Goal: Information Seeking & Learning: Check status

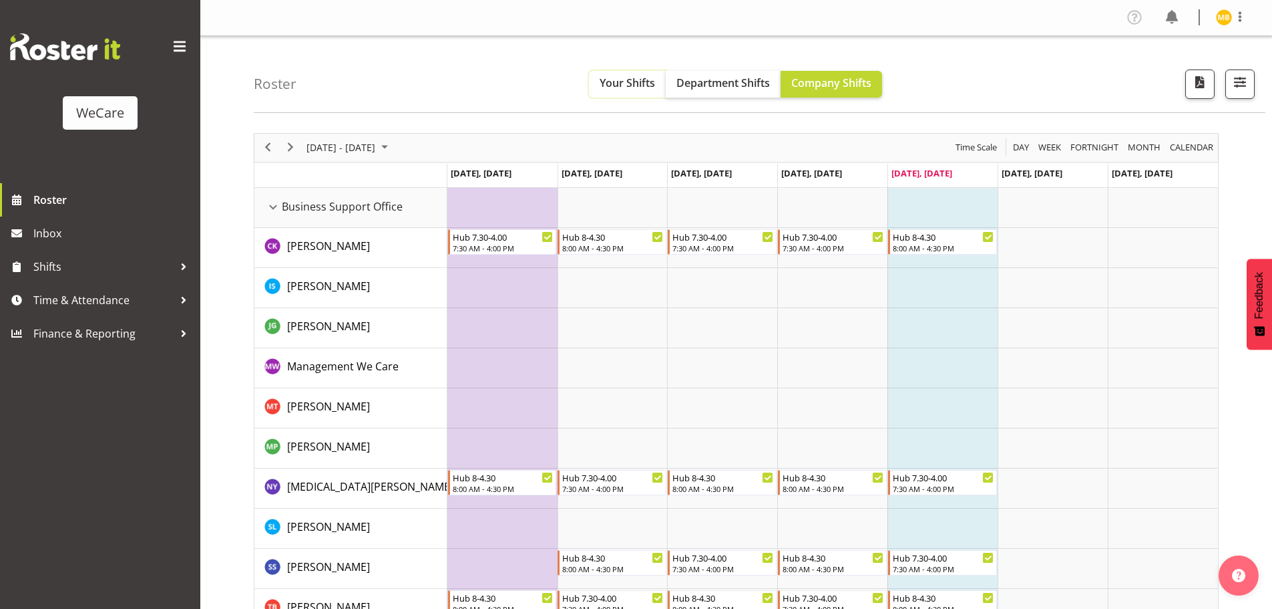
click at [646, 85] on span "Your Shifts" at bounding box center [627, 82] width 55 height 15
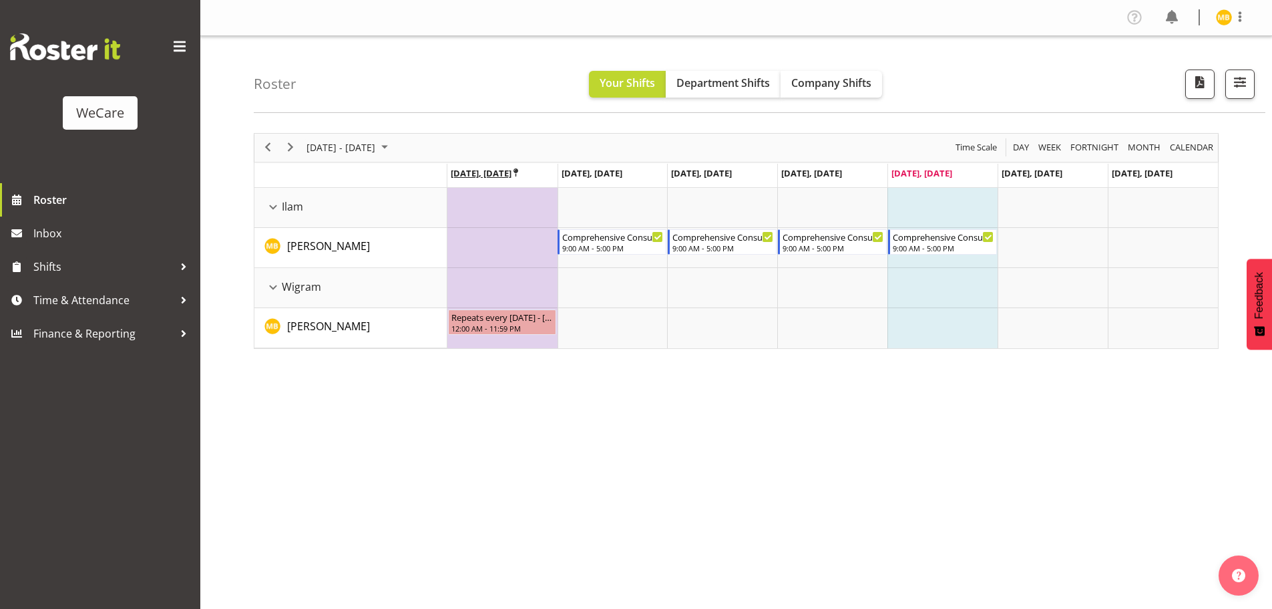
click at [518, 170] on icon "Timeline Week of September 26, 2025" at bounding box center [516, 172] width 5 height 9
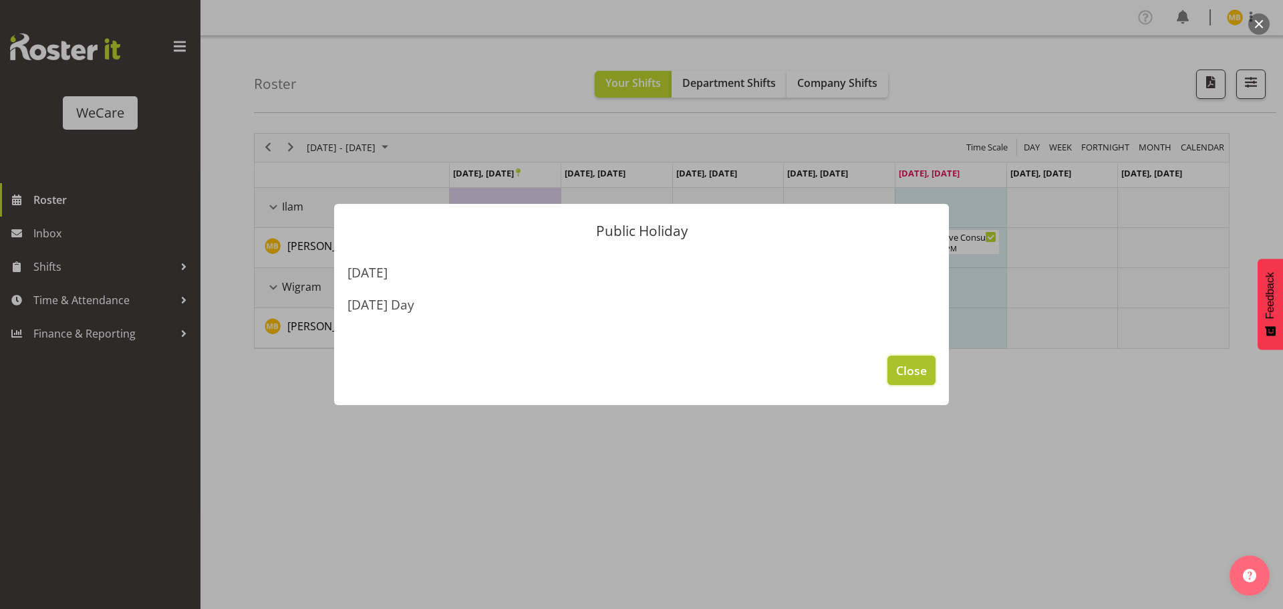
click at [908, 375] on span "Close" at bounding box center [911, 369] width 31 height 17
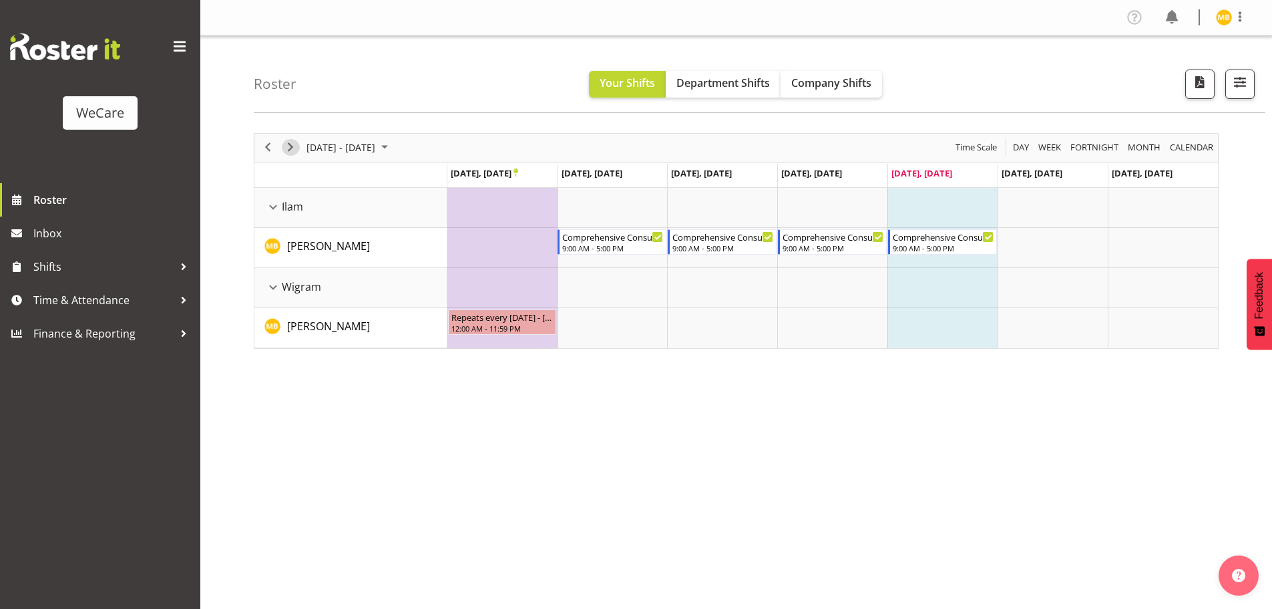
click at [291, 145] on span "Next" at bounding box center [291, 147] width 16 height 17
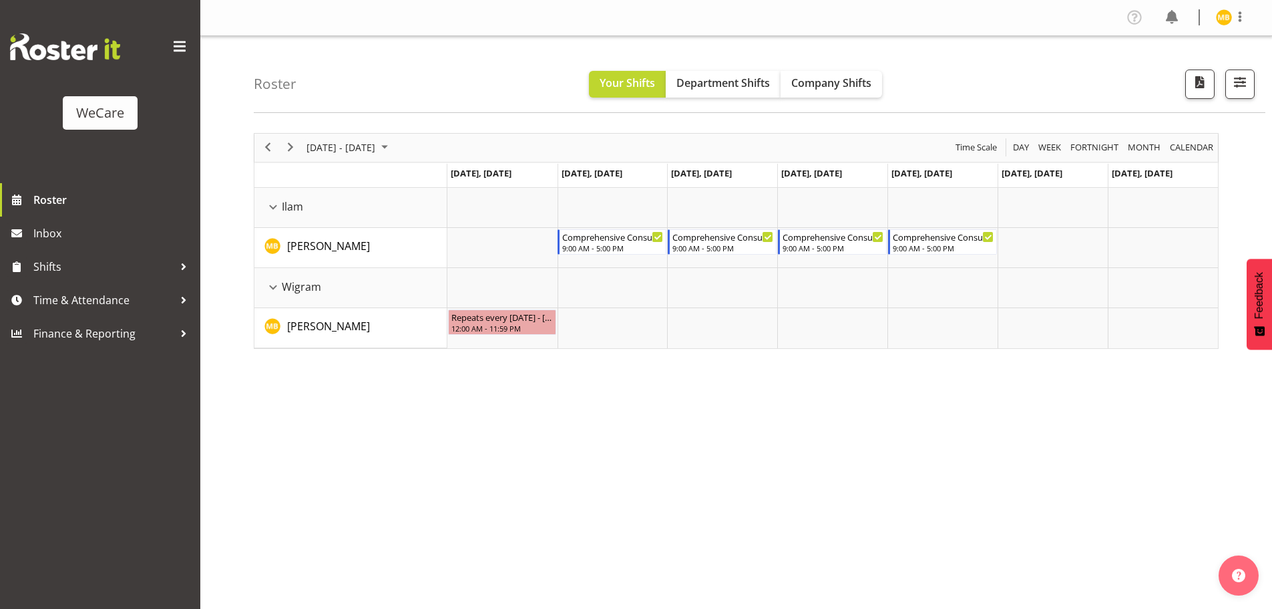
click at [928, 444] on div "[DATE] - [DATE] [DATE] Day Week Fortnight Month calendar Month Agenda Time Scal…" at bounding box center [763, 390] width 1019 height 534
click at [294, 144] on span "Next" at bounding box center [291, 147] width 16 height 17
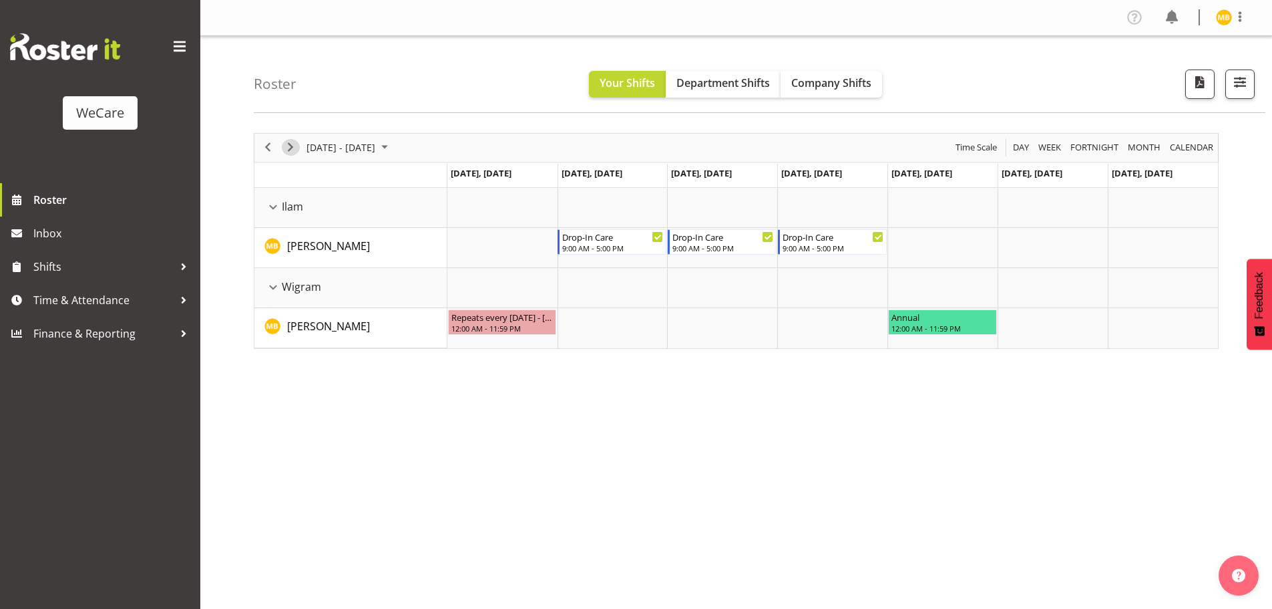
click at [289, 143] on span "Next" at bounding box center [291, 147] width 16 height 17
click at [289, 149] on span "Next" at bounding box center [291, 147] width 16 height 17
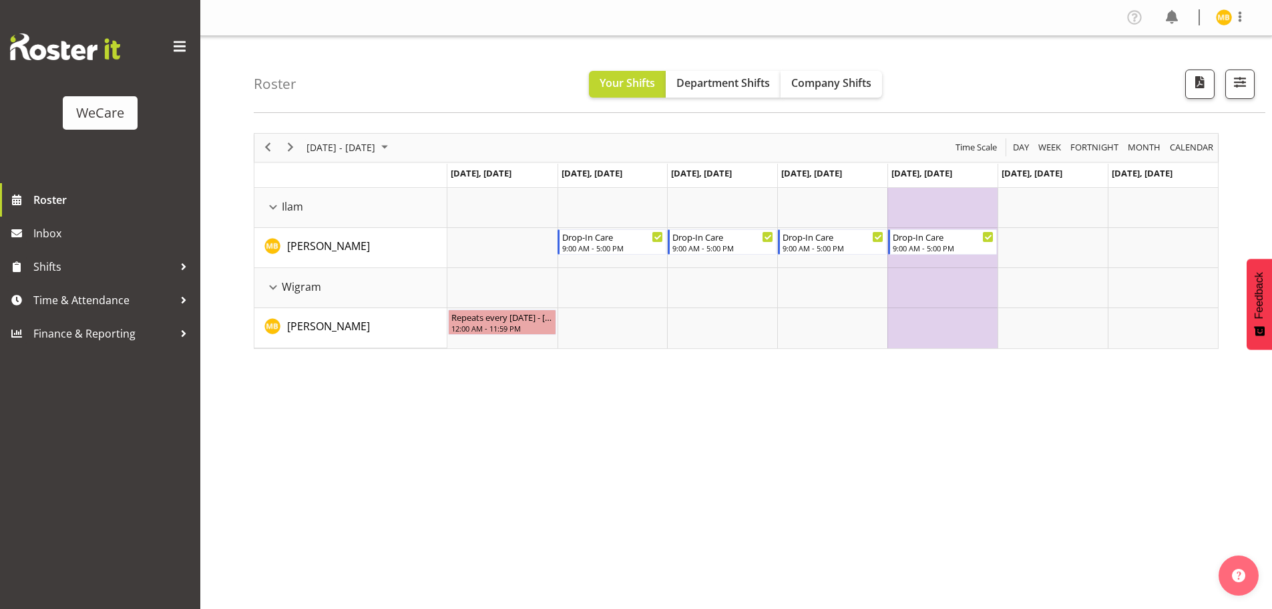
click at [964, 173] on td "[DATE], [DATE]" at bounding box center [943, 176] width 110 height 24
click at [292, 143] on span "Next" at bounding box center [291, 147] width 16 height 17
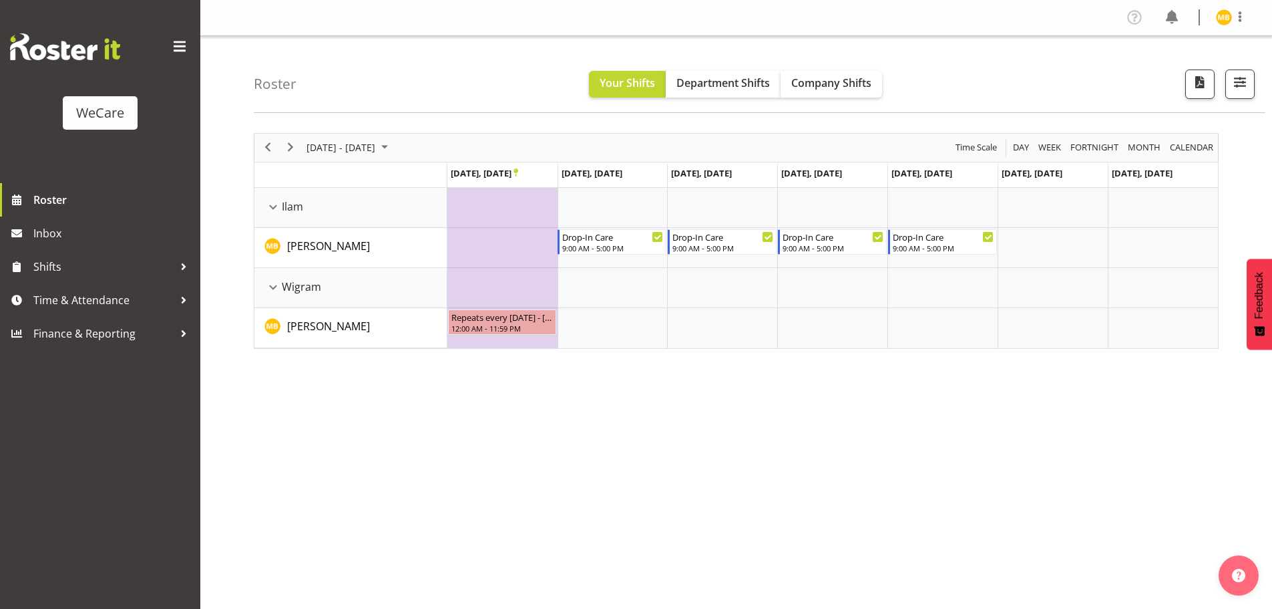
click at [818, 467] on div "[DATE] - [DATE] [DATE] Day Week Fortnight Month calendar Month Agenda Time Scal…" at bounding box center [763, 390] width 1019 height 534
click at [518, 171] on icon "Timeline Week of October 31, 2025" at bounding box center [516, 172] width 5 height 9
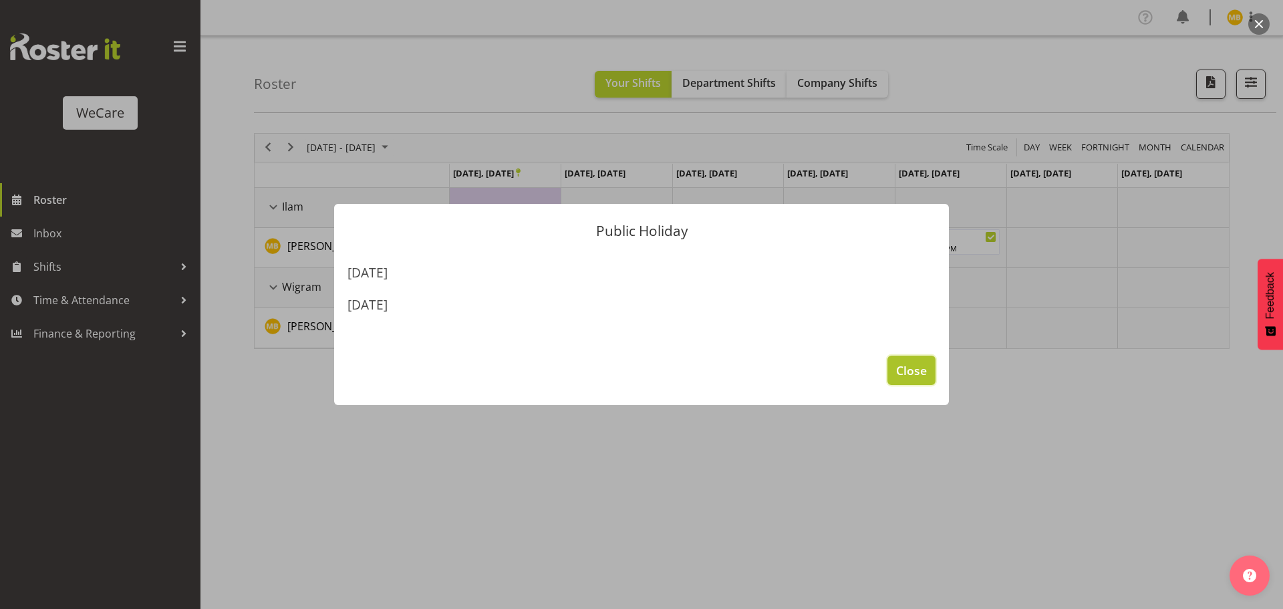
click at [920, 365] on span "Close" at bounding box center [911, 369] width 31 height 17
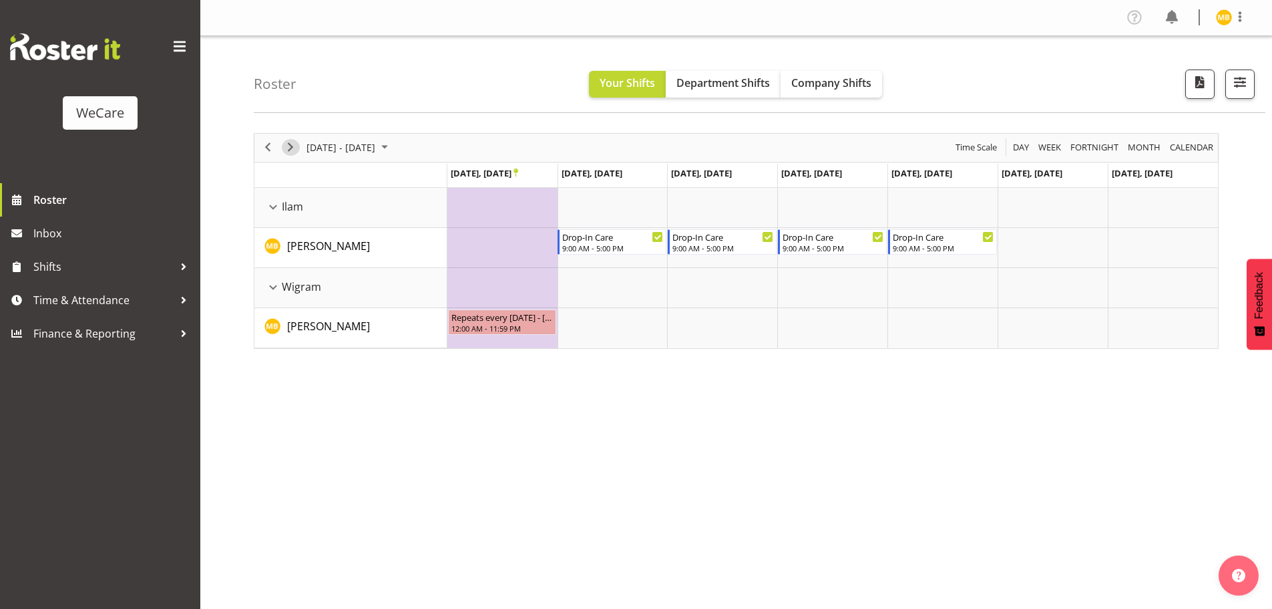
click at [294, 141] on span "Next" at bounding box center [291, 147] width 16 height 17
